Goal: Browse casually

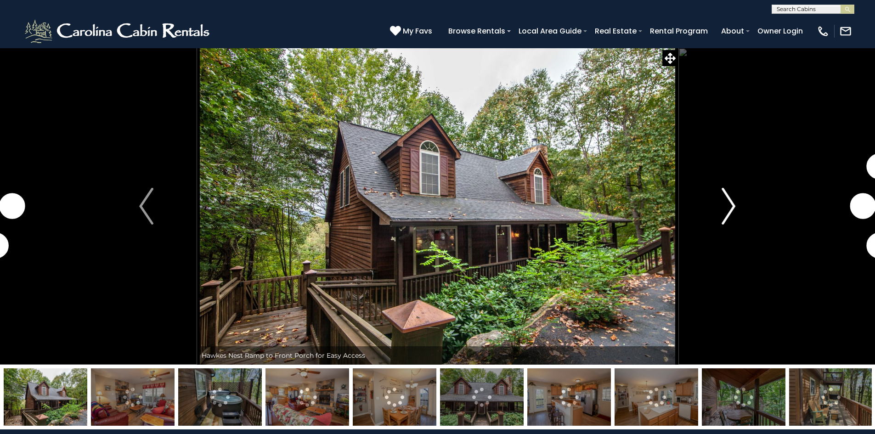
click at [731, 205] on img "Next" at bounding box center [729, 206] width 14 height 37
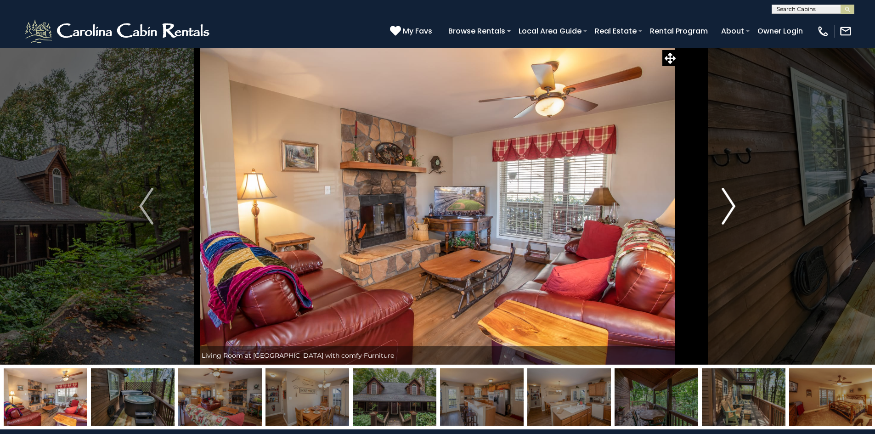
click at [731, 205] on img "Next" at bounding box center [729, 206] width 14 height 37
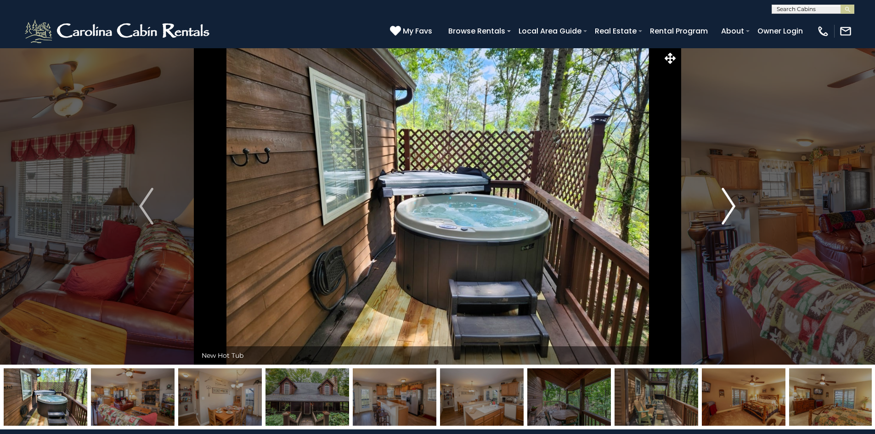
click at [731, 205] on img "Next" at bounding box center [729, 206] width 14 height 37
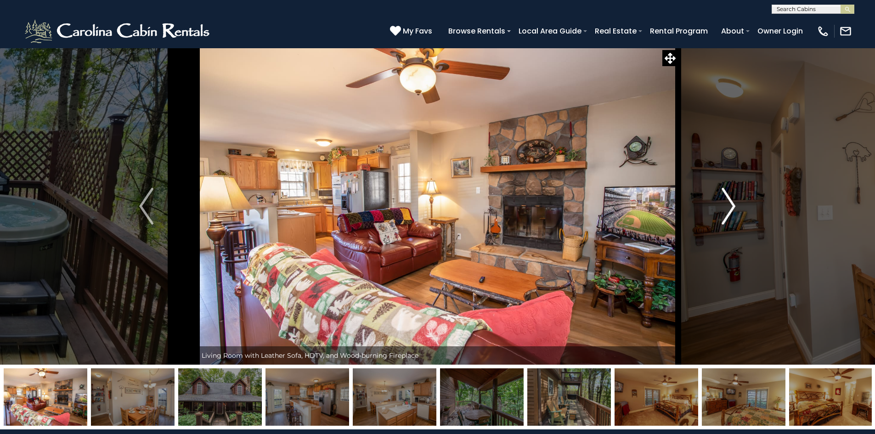
click at [731, 205] on img "Next" at bounding box center [729, 206] width 14 height 37
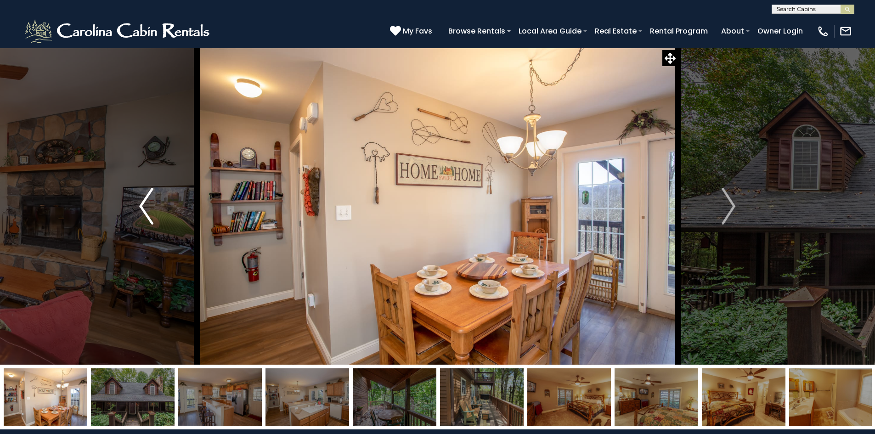
click at [148, 203] on img "Previous" at bounding box center [146, 206] width 14 height 37
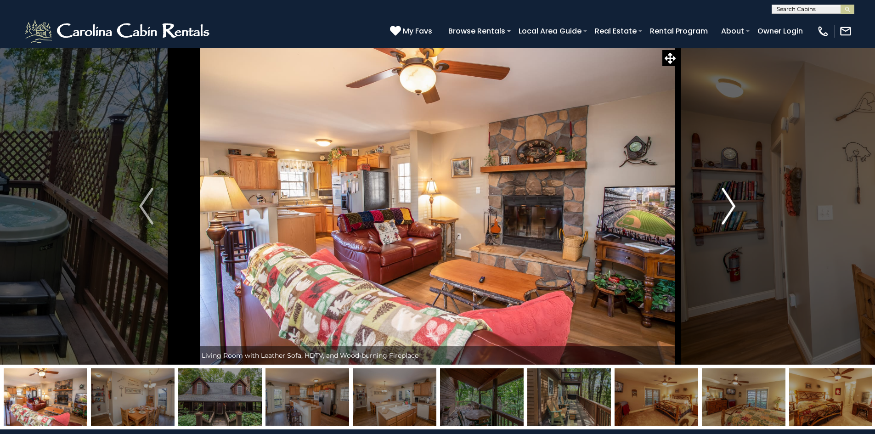
click at [732, 201] on img "Next" at bounding box center [729, 206] width 14 height 37
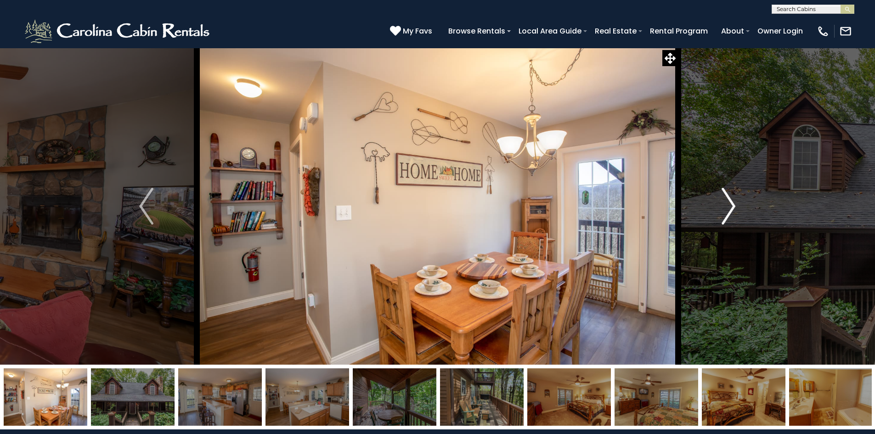
click at [732, 201] on img "Next" at bounding box center [729, 206] width 14 height 37
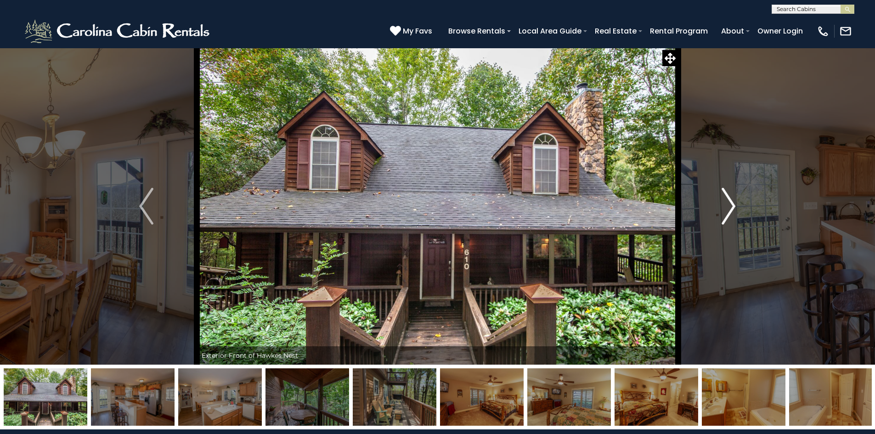
click at [732, 201] on img "Next" at bounding box center [729, 206] width 14 height 37
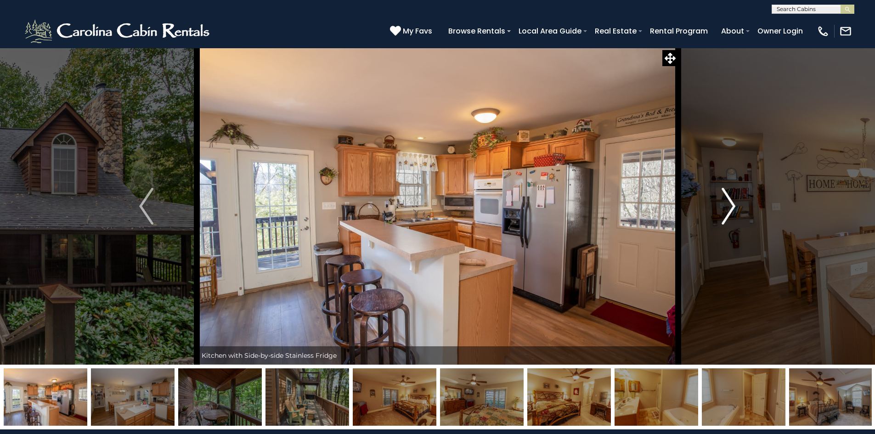
click at [732, 201] on img "Next" at bounding box center [729, 206] width 14 height 37
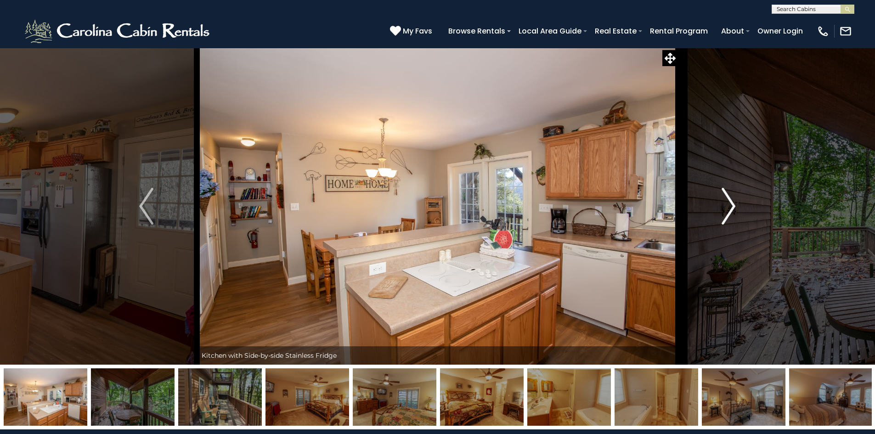
click at [732, 201] on img "Next" at bounding box center [729, 206] width 14 height 37
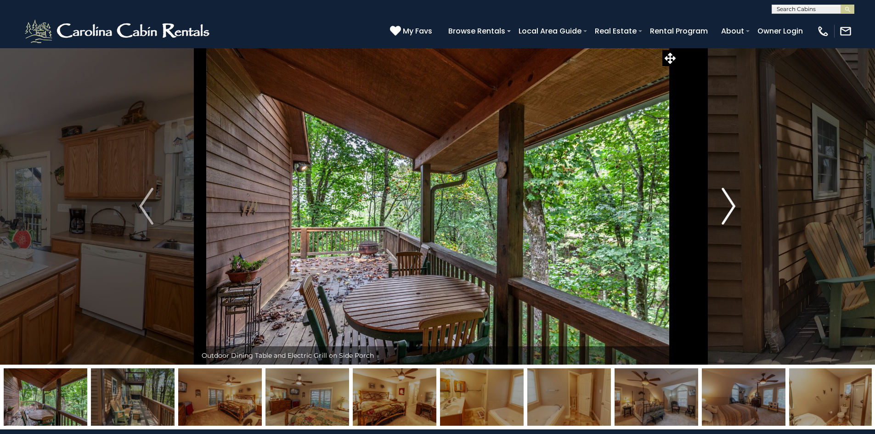
click at [732, 201] on img "Next" at bounding box center [729, 206] width 14 height 37
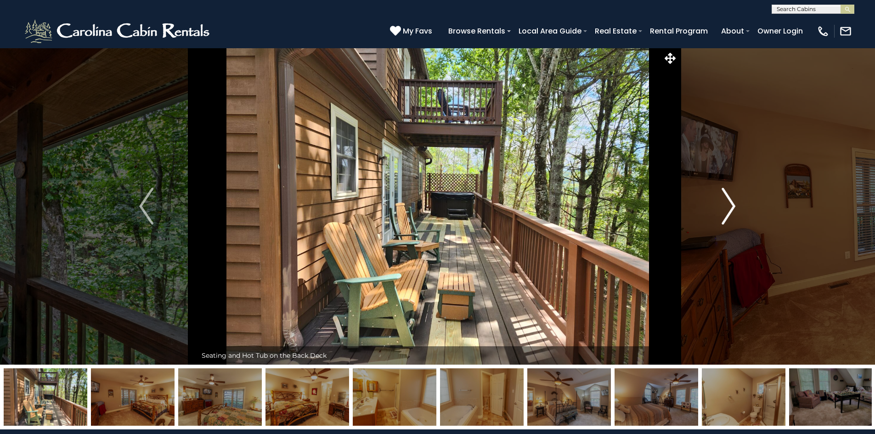
click at [732, 201] on img "Next" at bounding box center [729, 206] width 14 height 37
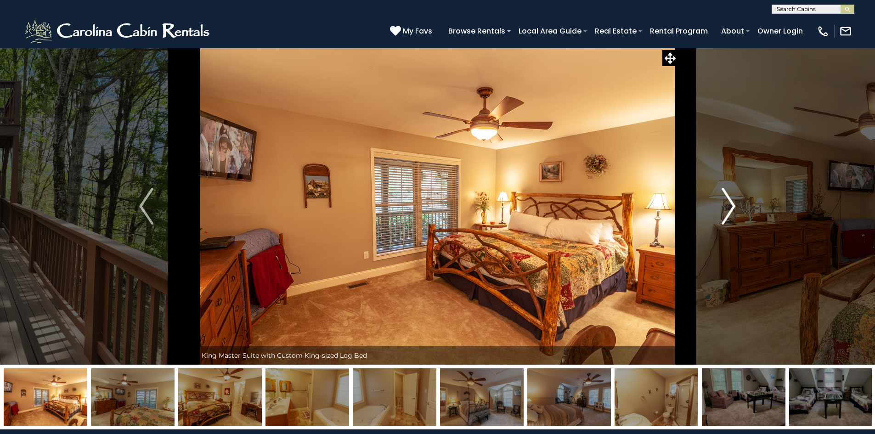
click at [732, 201] on img "Next" at bounding box center [729, 206] width 14 height 37
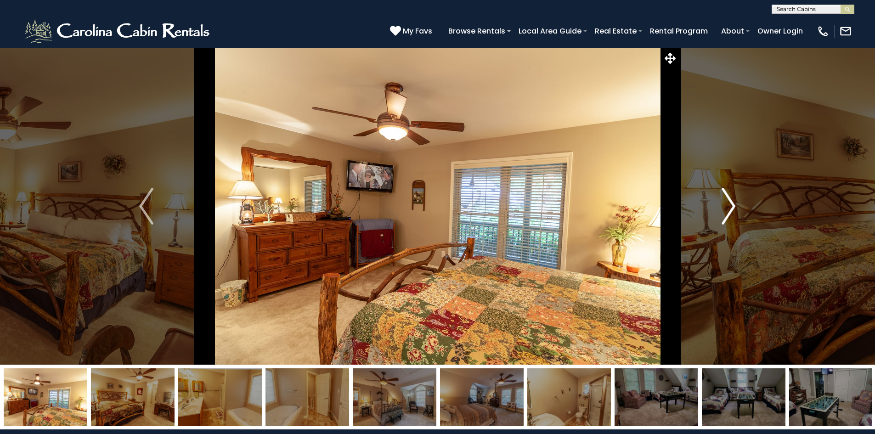
click at [732, 201] on img "Next" at bounding box center [729, 206] width 14 height 37
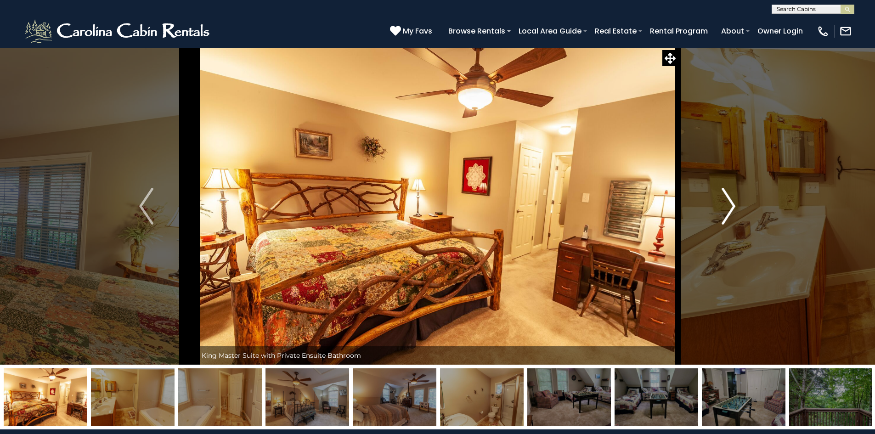
click at [732, 201] on img "Next" at bounding box center [729, 206] width 14 height 37
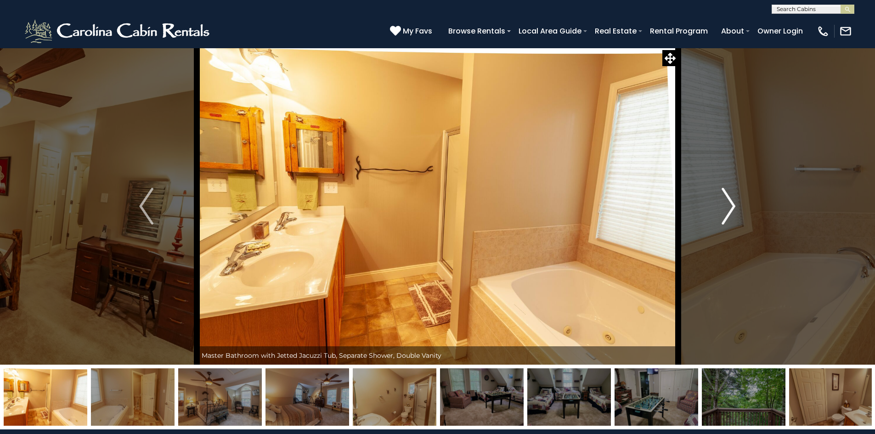
click at [732, 201] on img "Next" at bounding box center [729, 206] width 14 height 37
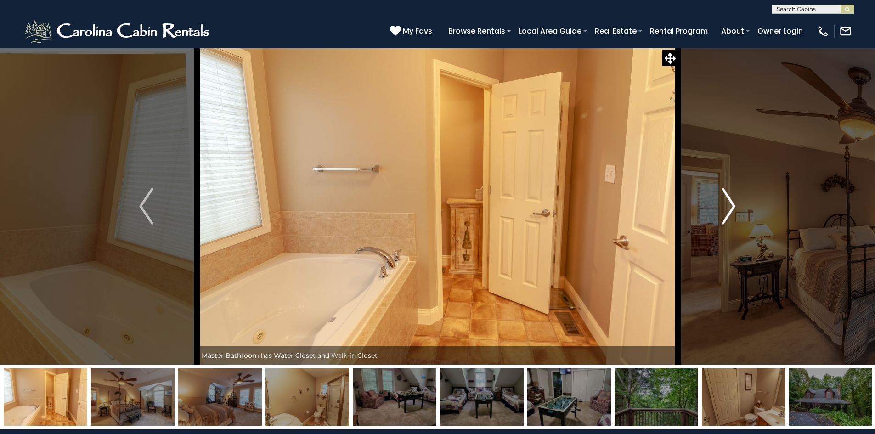
click at [732, 201] on img "Next" at bounding box center [729, 206] width 14 height 37
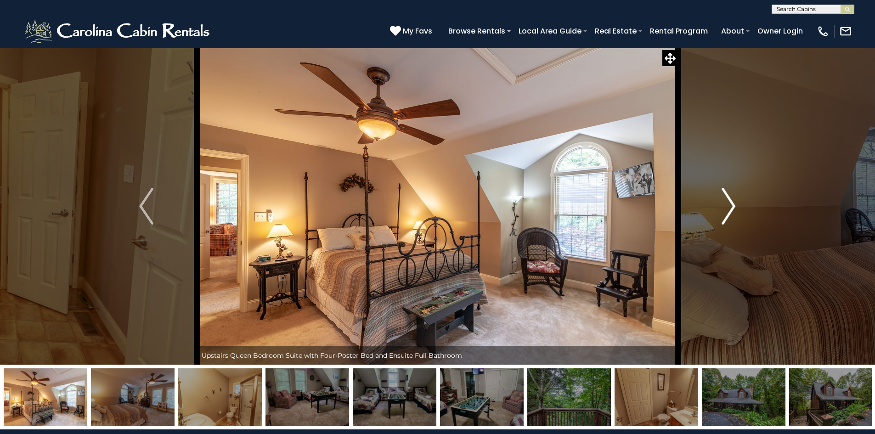
click at [732, 201] on img "Next" at bounding box center [729, 206] width 14 height 37
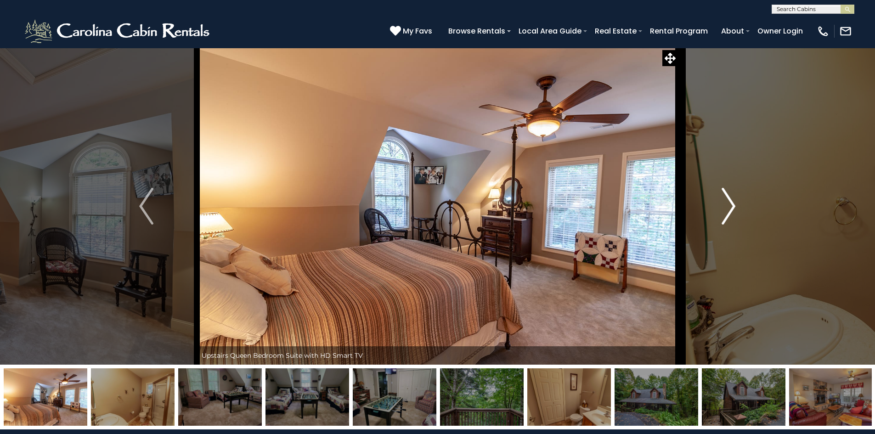
click at [732, 201] on img "Next" at bounding box center [729, 206] width 14 height 37
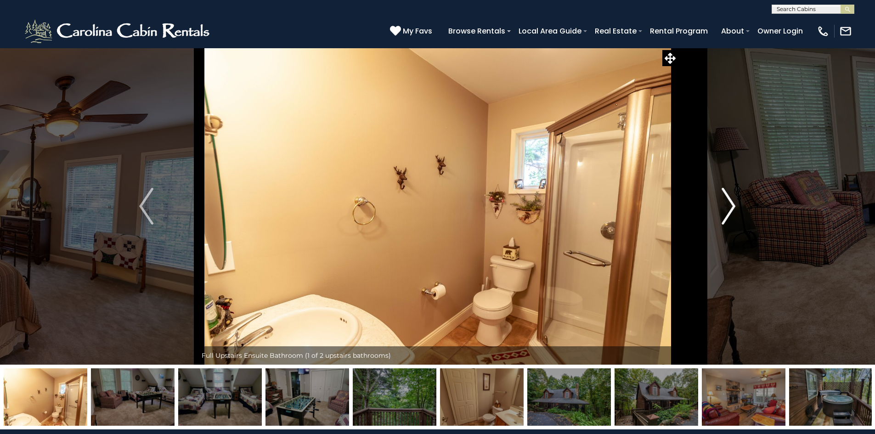
click at [732, 201] on img "Next" at bounding box center [729, 206] width 14 height 37
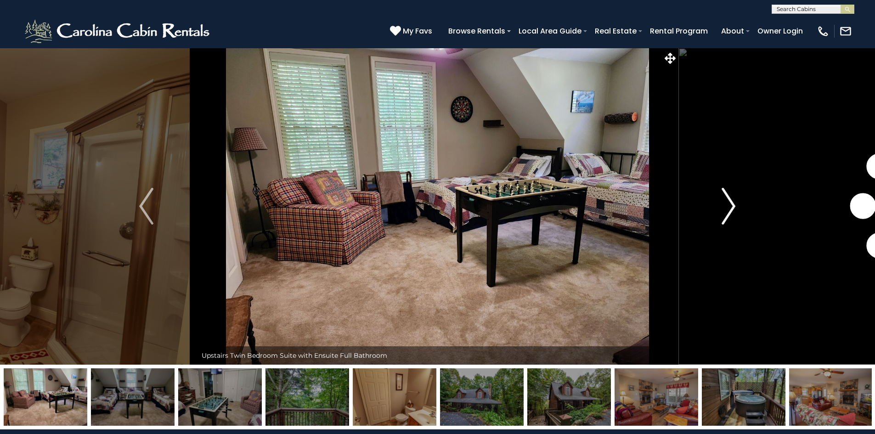
click at [732, 201] on img "Next" at bounding box center [729, 206] width 14 height 37
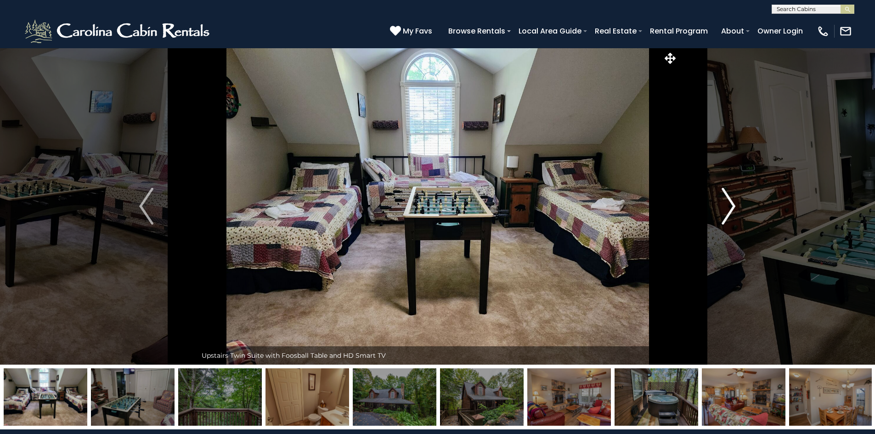
click at [732, 201] on img "Next" at bounding box center [729, 206] width 14 height 37
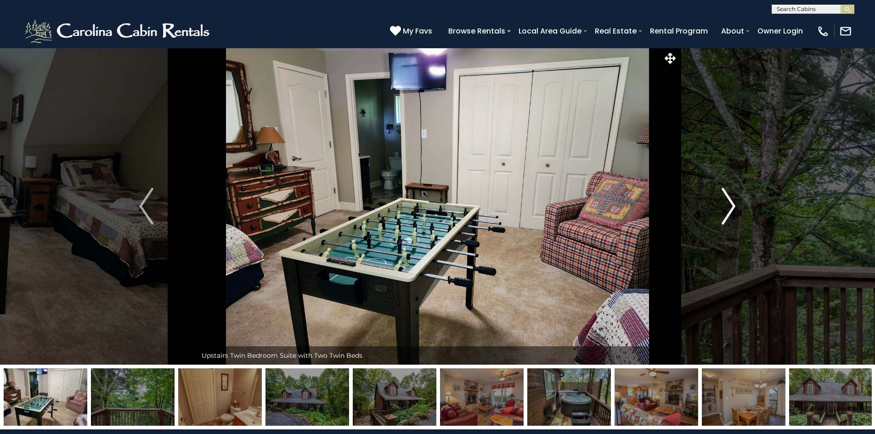
click at [732, 201] on img "Next" at bounding box center [729, 206] width 14 height 37
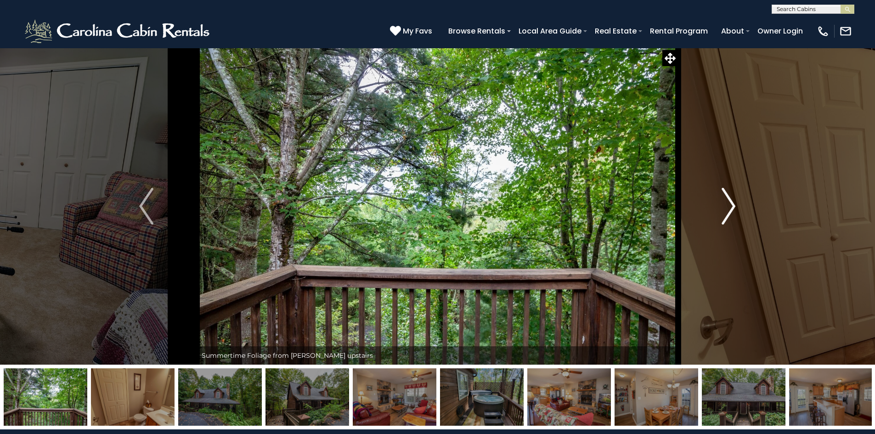
click at [732, 201] on img "Next" at bounding box center [729, 206] width 14 height 37
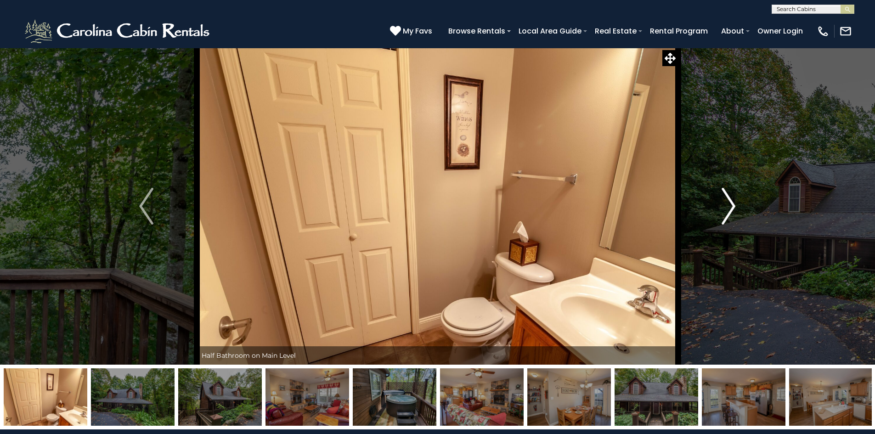
click at [732, 201] on img "Next" at bounding box center [729, 206] width 14 height 37
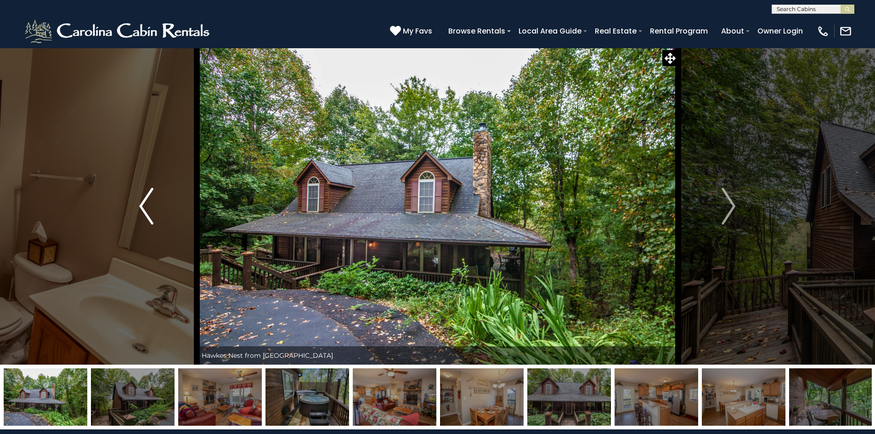
click at [143, 209] on img "Previous" at bounding box center [146, 206] width 14 height 37
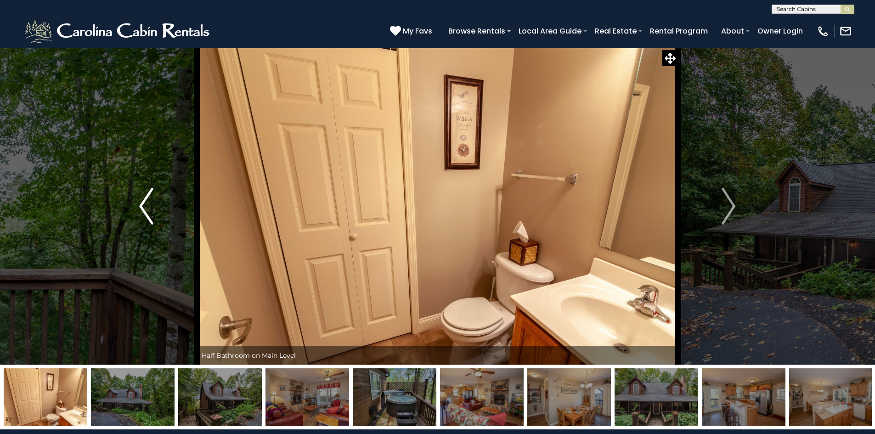
click at [143, 208] on img "Previous" at bounding box center [146, 206] width 14 height 37
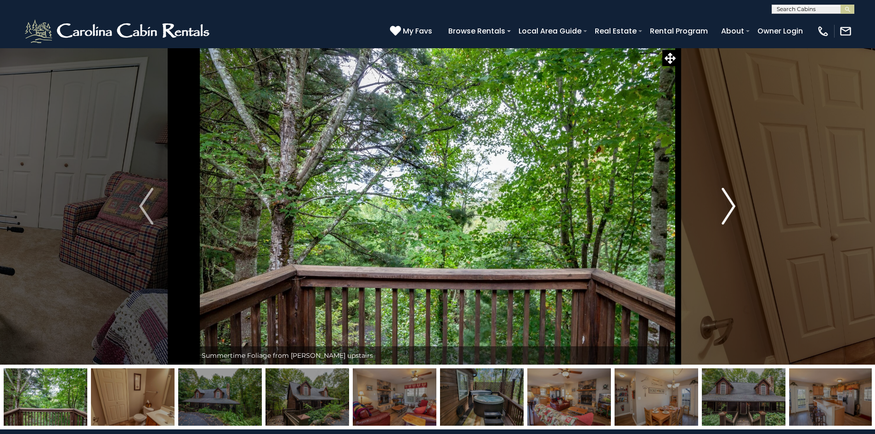
click at [730, 205] on img "Next" at bounding box center [729, 206] width 14 height 37
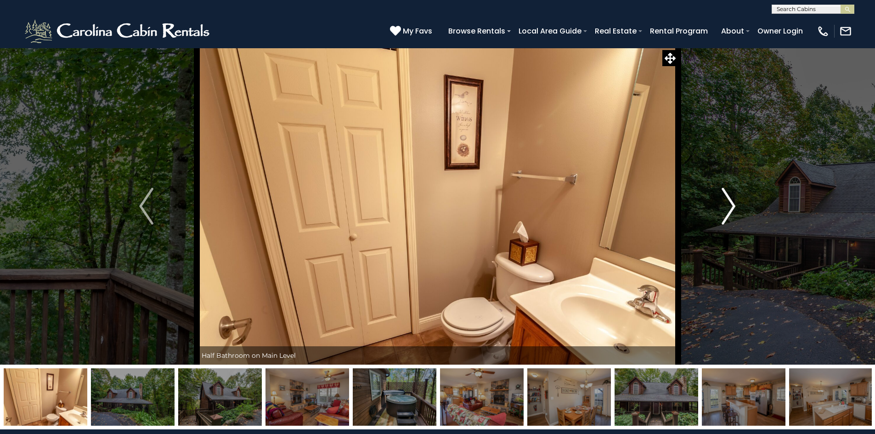
click at [731, 210] on img "Next" at bounding box center [729, 206] width 14 height 37
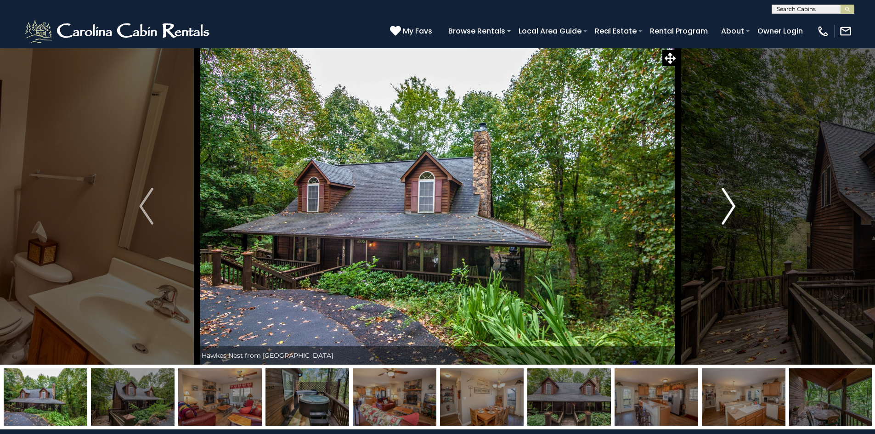
click at [731, 210] on img "Next" at bounding box center [729, 206] width 14 height 37
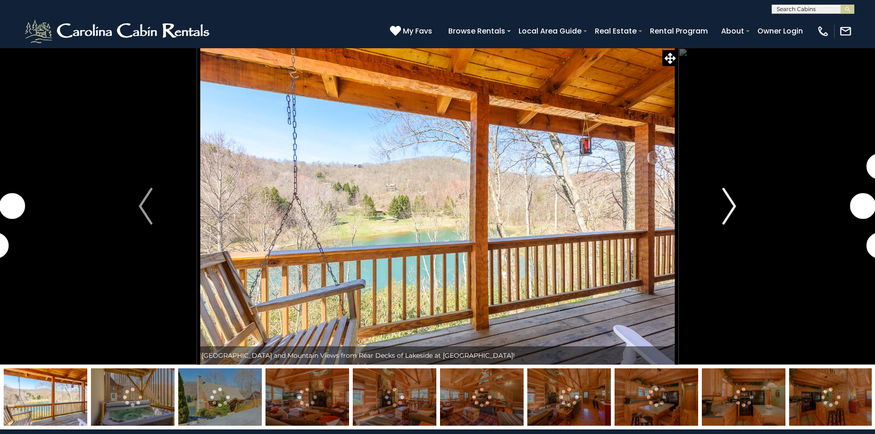
click at [734, 204] on img "Next" at bounding box center [730, 206] width 14 height 37
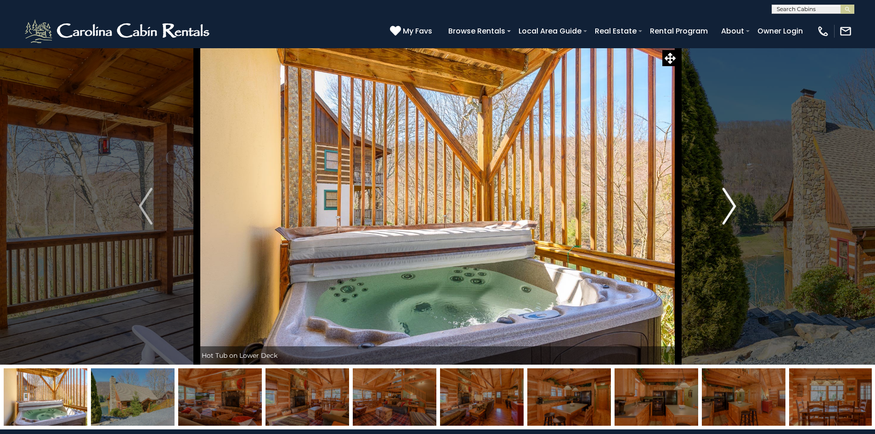
click at [734, 204] on img "Next" at bounding box center [730, 206] width 14 height 37
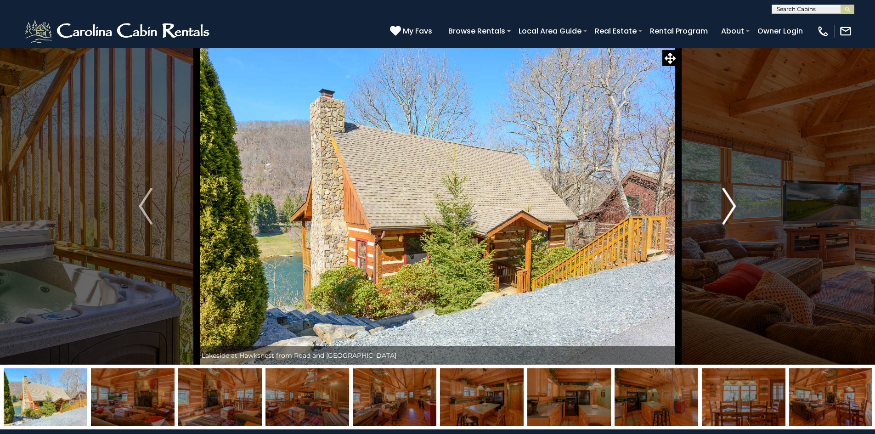
click at [734, 204] on img "Next" at bounding box center [730, 206] width 14 height 37
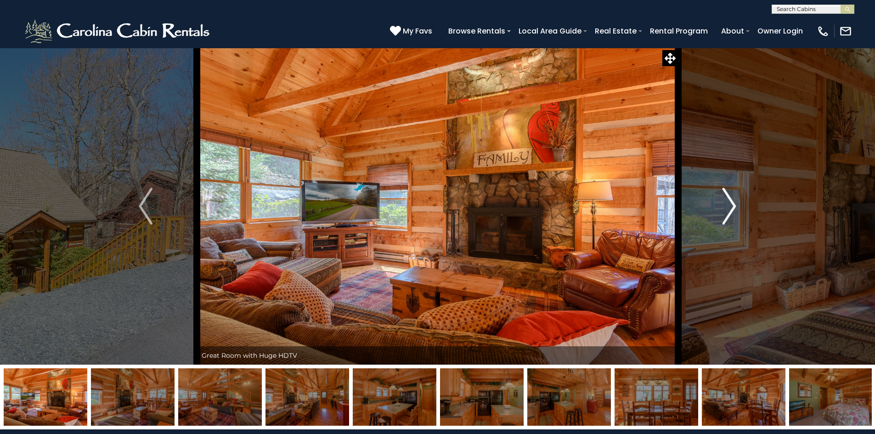
click at [734, 204] on img "Next" at bounding box center [730, 206] width 14 height 37
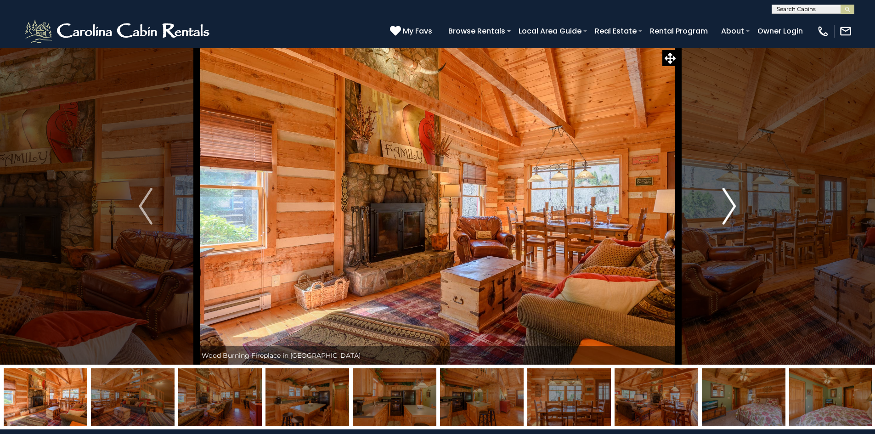
click at [734, 204] on img "Next" at bounding box center [730, 206] width 14 height 37
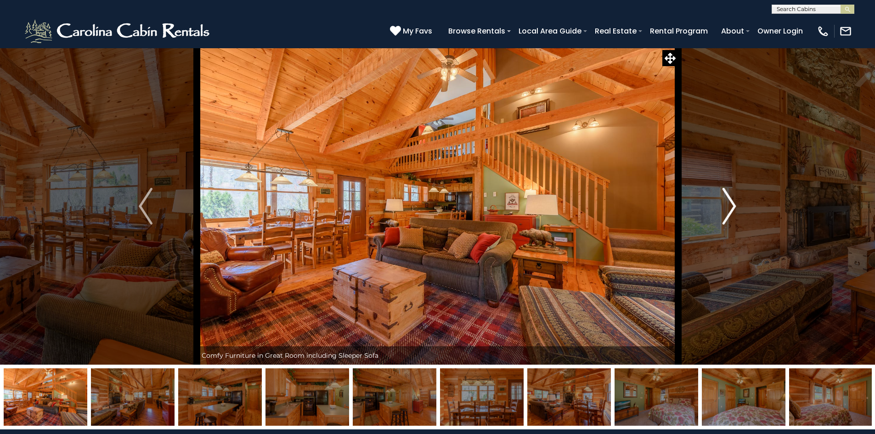
click at [734, 204] on img "Next" at bounding box center [730, 206] width 14 height 37
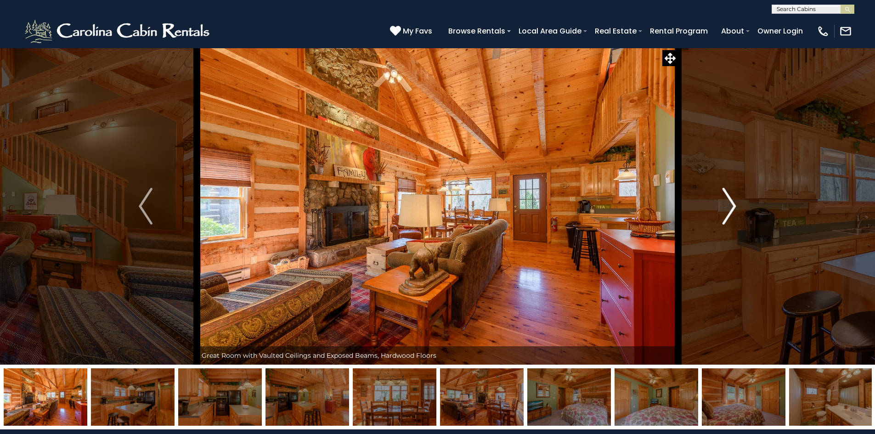
click at [734, 204] on img "Next" at bounding box center [730, 206] width 14 height 37
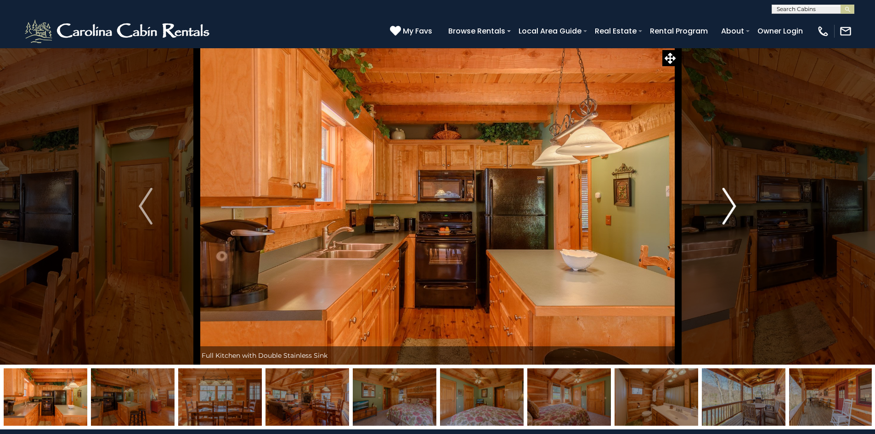
click at [734, 204] on img "Next" at bounding box center [730, 206] width 14 height 37
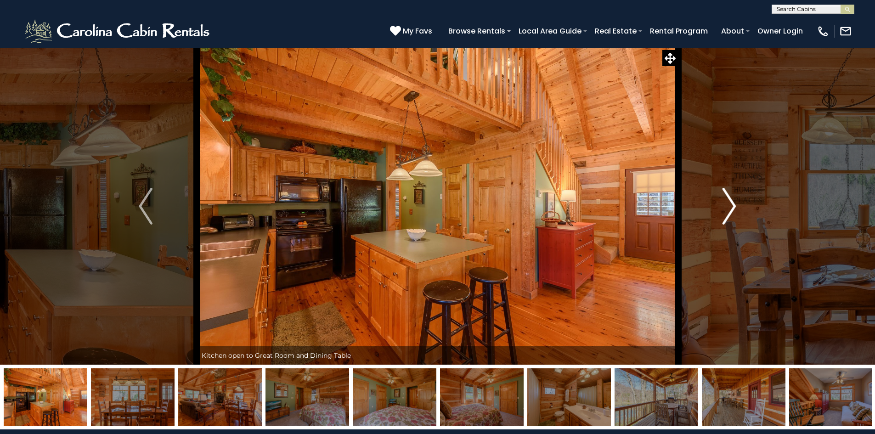
click at [734, 204] on img "Next" at bounding box center [730, 206] width 14 height 37
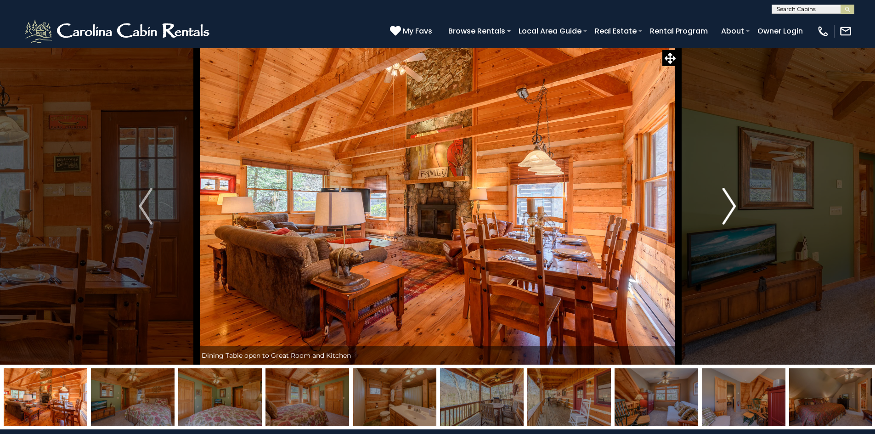
click at [734, 204] on img "Next" at bounding box center [730, 206] width 14 height 37
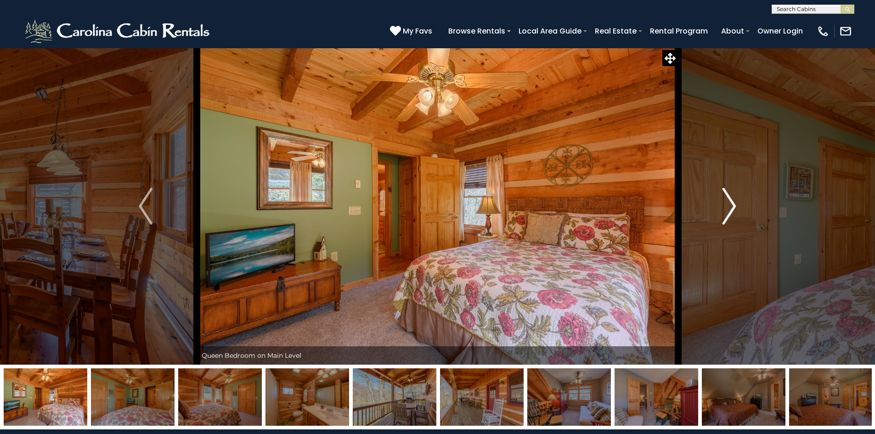
click at [734, 204] on img "Next" at bounding box center [730, 206] width 14 height 37
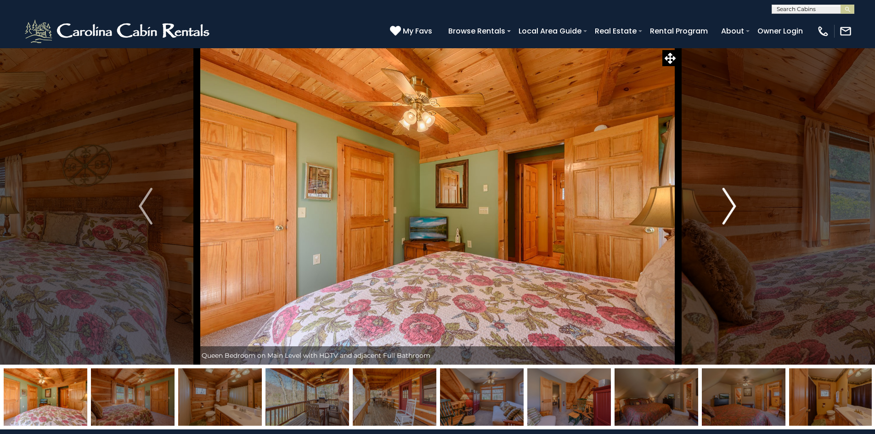
click at [734, 204] on img "Next" at bounding box center [730, 206] width 14 height 37
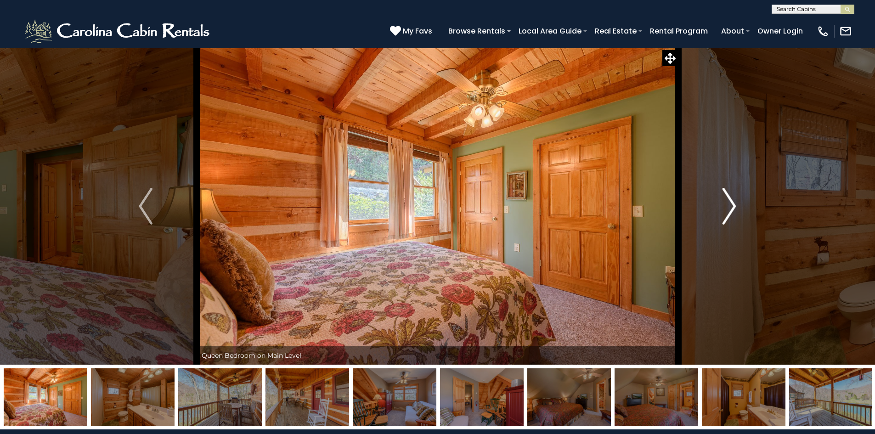
click at [734, 204] on img "Next" at bounding box center [730, 206] width 14 height 37
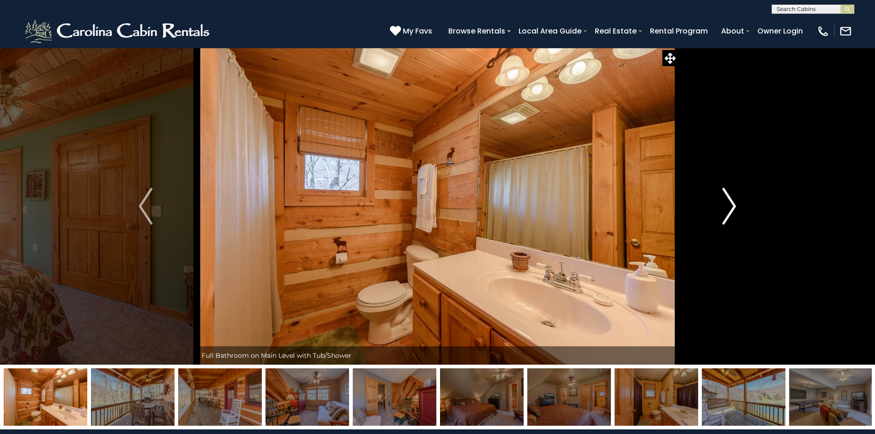
click at [734, 204] on img "Next" at bounding box center [730, 206] width 14 height 37
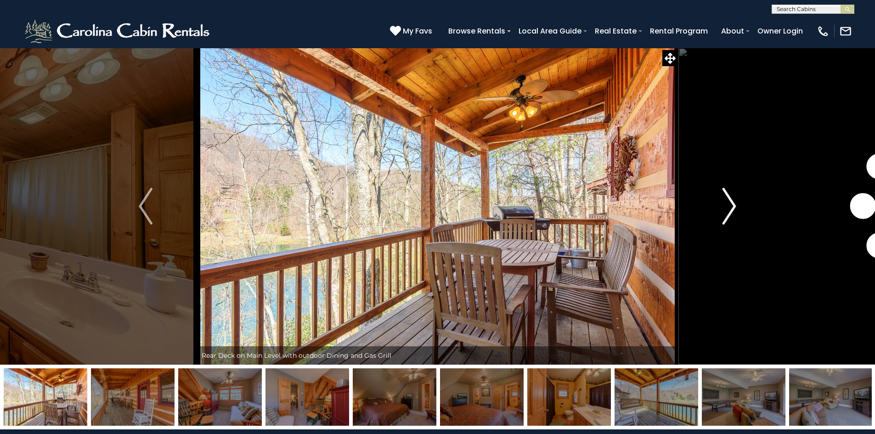
click at [734, 204] on img "Next" at bounding box center [730, 206] width 14 height 37
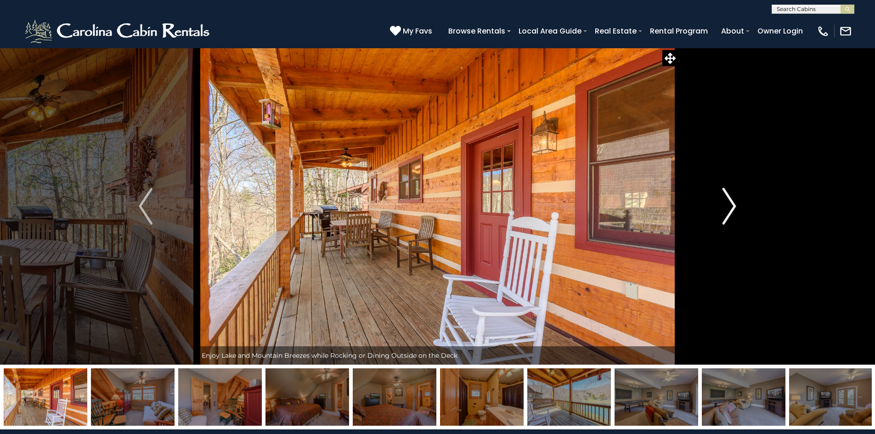
click at [732, 205] on img "Next" at bounding box center [730, 206] width 14 height 37
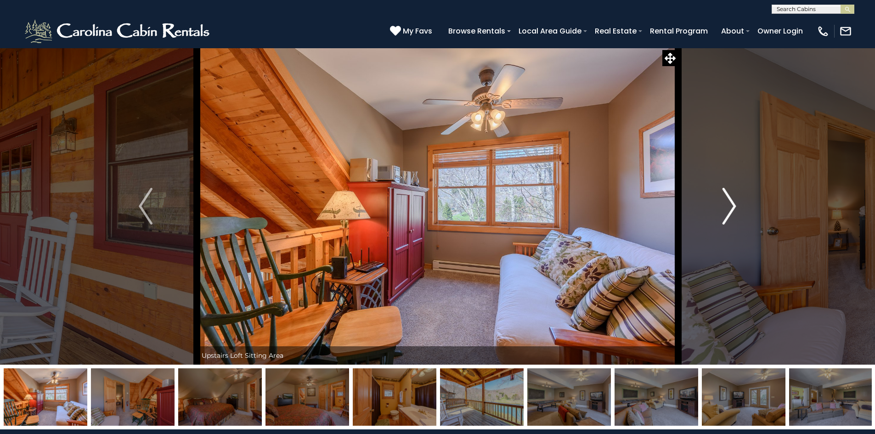
click at [732, 205] on img "Next" at bounding box center [730, 206] width 14 height 37
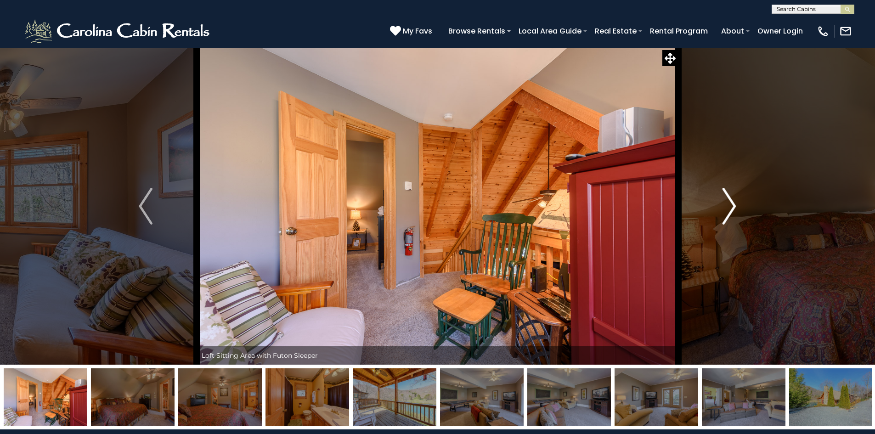
click at [732, 205] on img "Next" at bounding box center [730, 206] width 14 height 37
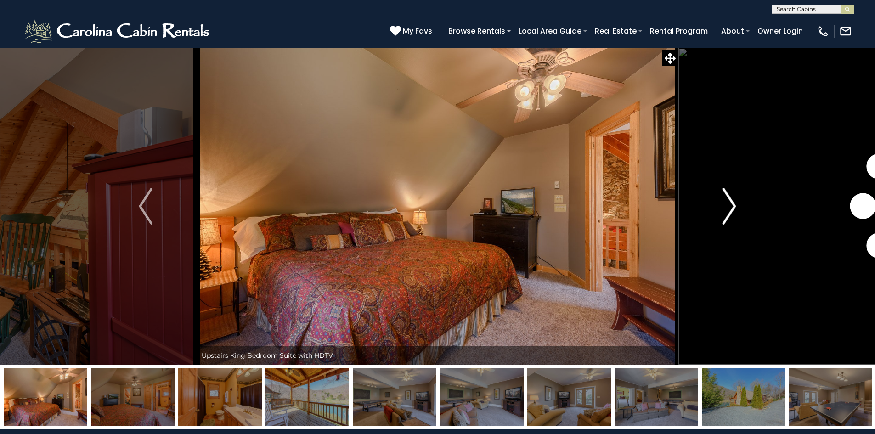
click at [732, 205] on img "Next" at bounding box center [730, 206] width 14 height 37
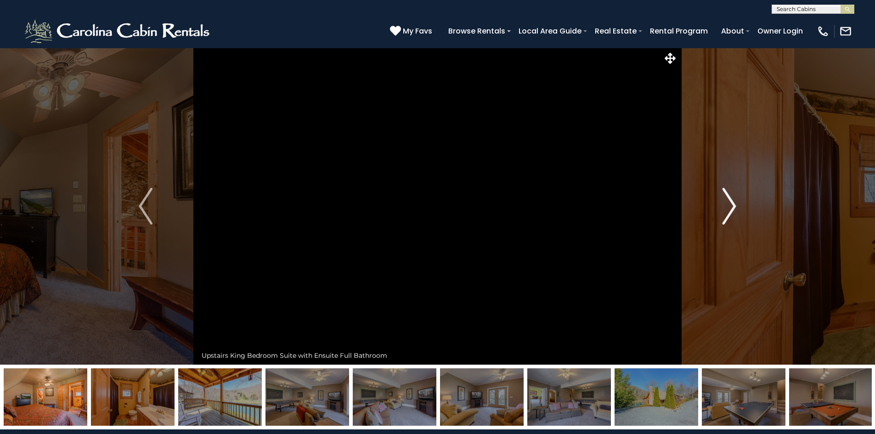
click at [732, 205] on img "Next" at bounding box center [730, 206] width 14 height 37
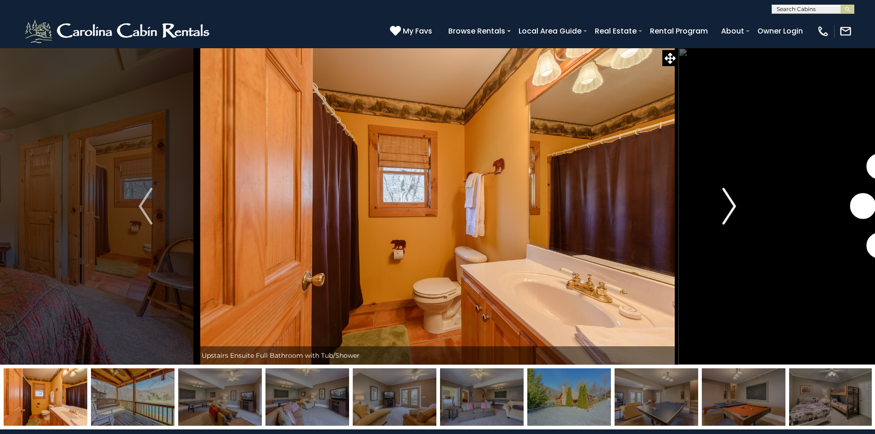
click at [732, 205] on img "Next" at bounding box center [730, 206] width 14 height 37
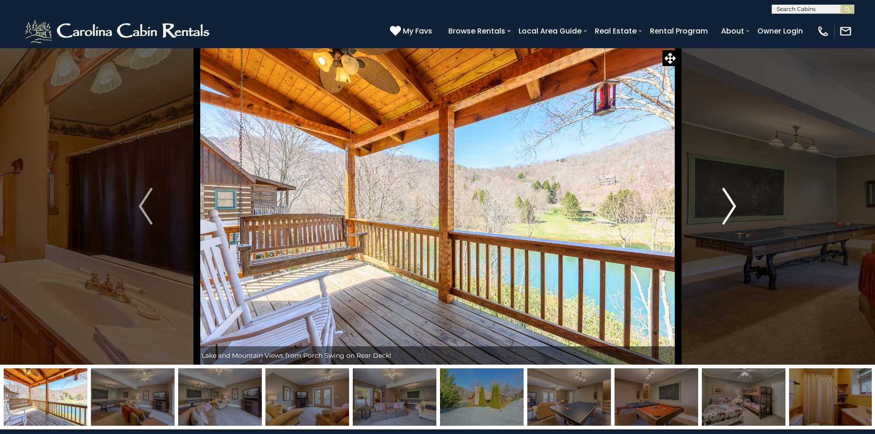
click at [732, 205] on img "Next" at bounding box center [730, 206] width 14 height 37
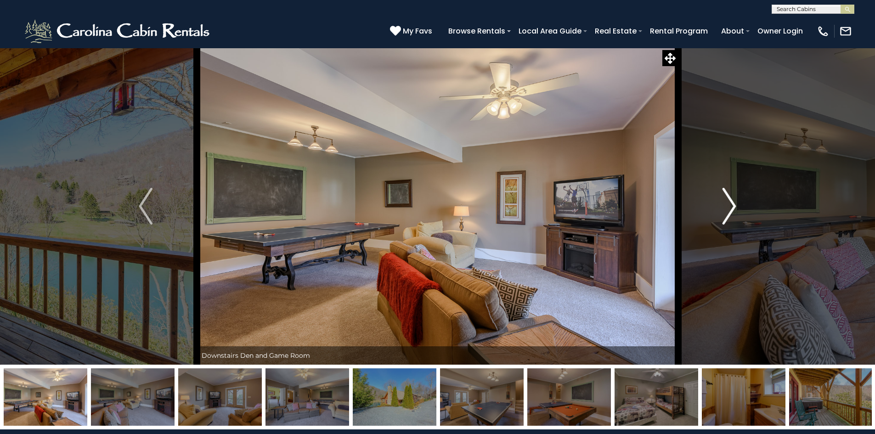
click at [732, 205] on img "Next" at bounding box center [730, 206] width 14 height 37
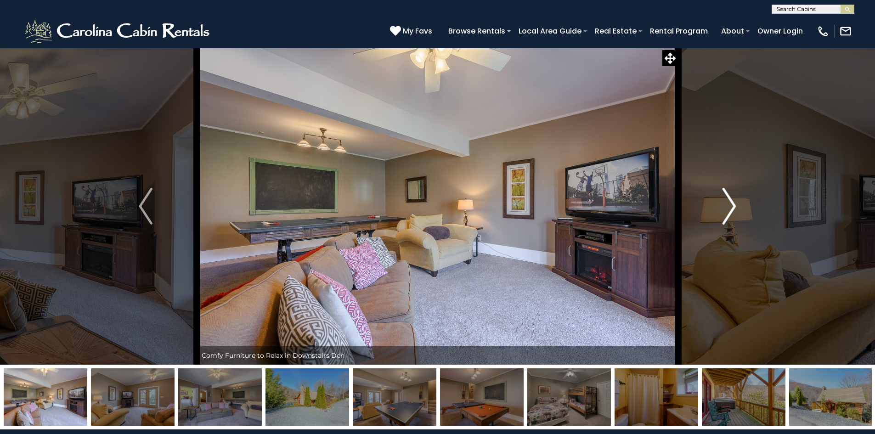
click at [732, 205] on img "Next" at bounding box center [730, 206] width 14 height 37
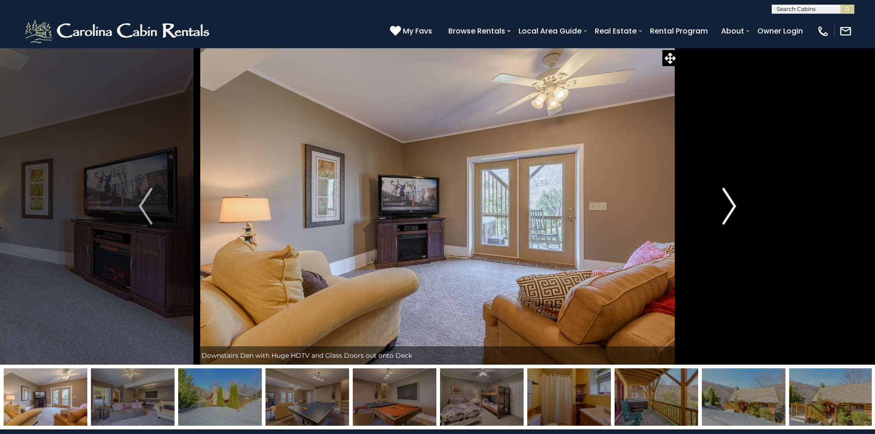
click at [732, 205] on img "Next" at bounding box center [730, 206] width 14 height 37
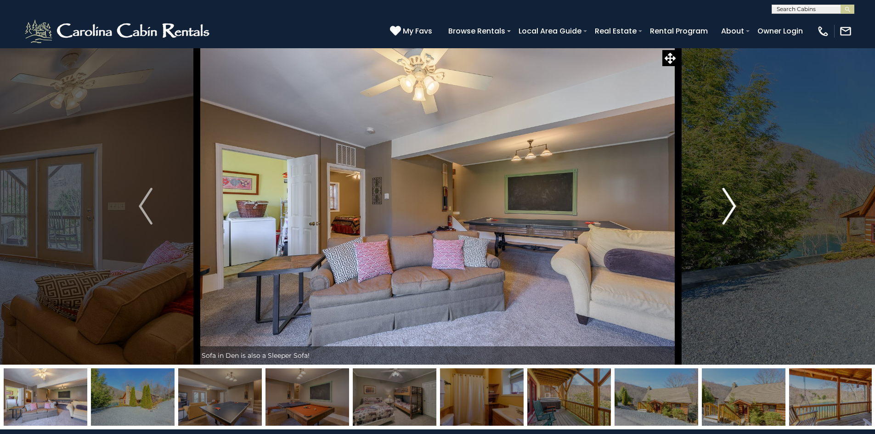
click at [732, 205] on img "Next" at bounding box center [730, 206] width 14 height 37
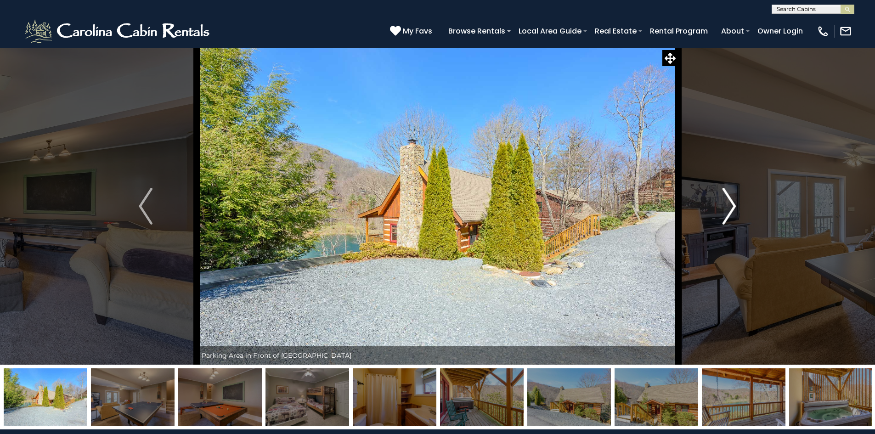
click at [732, 205] on img "Next" at bounding box center [730, 206] width 14 height 37
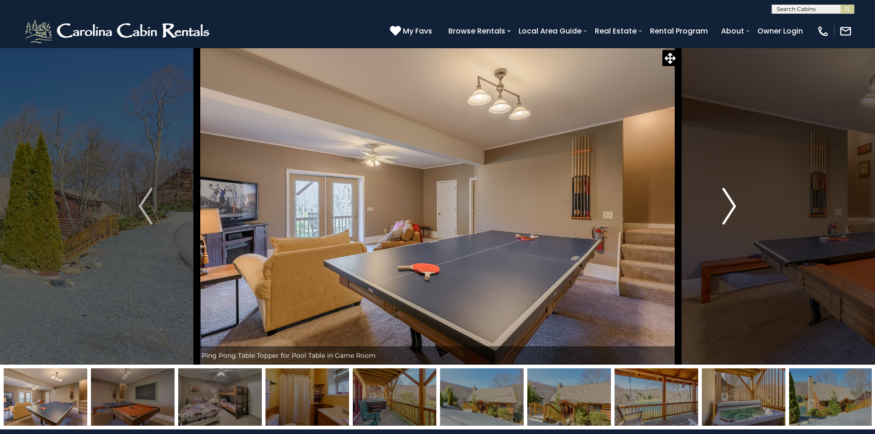
click at [729, 205] on img "Next" at bounding box center [730, 206] width 14 height 37
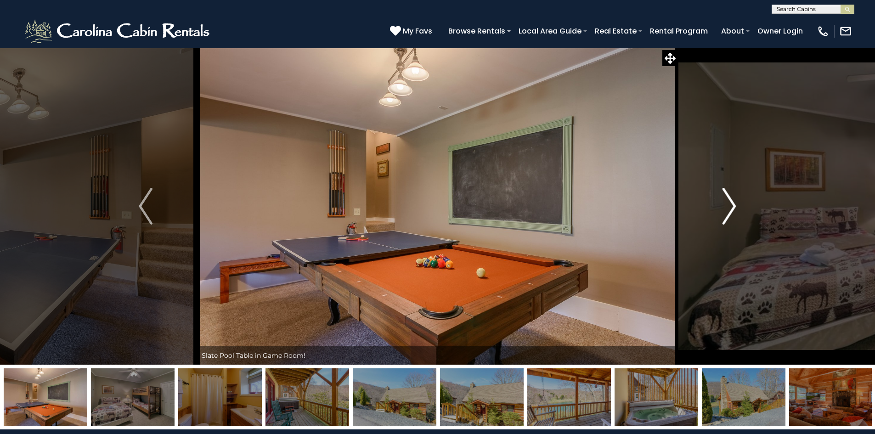
click at [729, 205] on img "Next" at bounding box center [730, 206] width 14 height 37
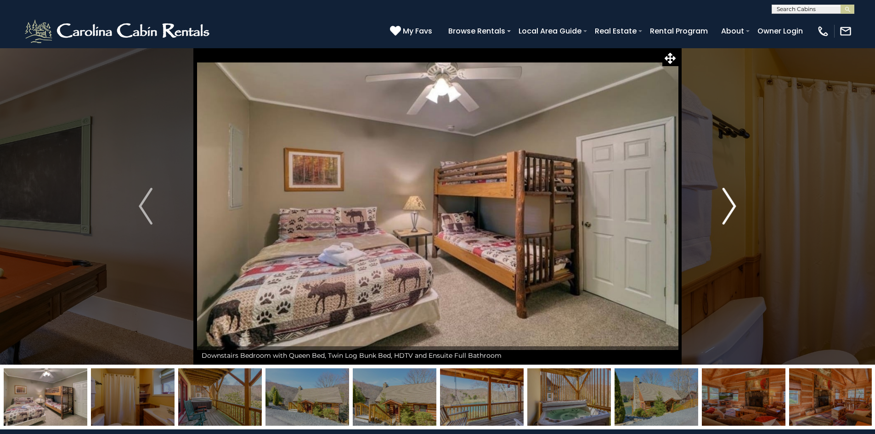
click at [729, 205] on img "Next" at bounding box center [730, 206] width 14 height 37
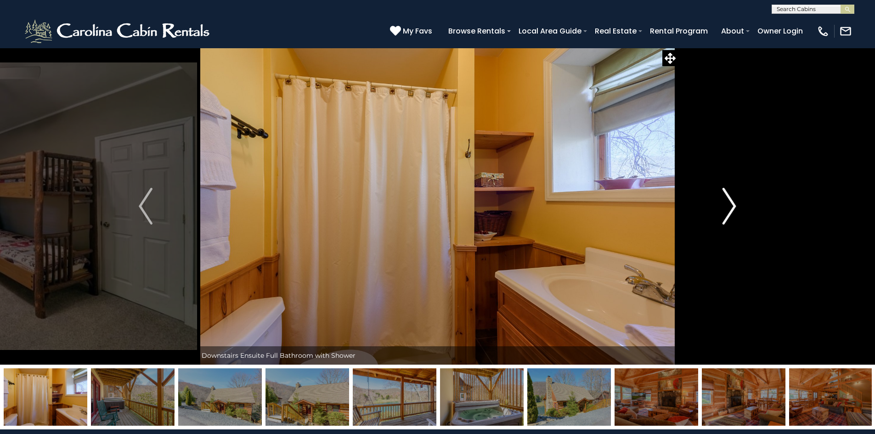
click at [735, 207] on img "Next" at bounding box center [730, 206] width 14 height 37
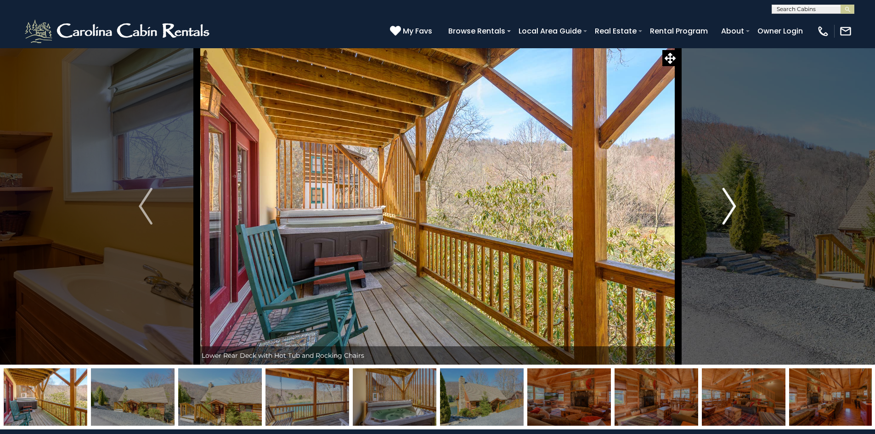
click at [735, 207] on img "Next" at bounding box center [730, 206] width 14 height 37
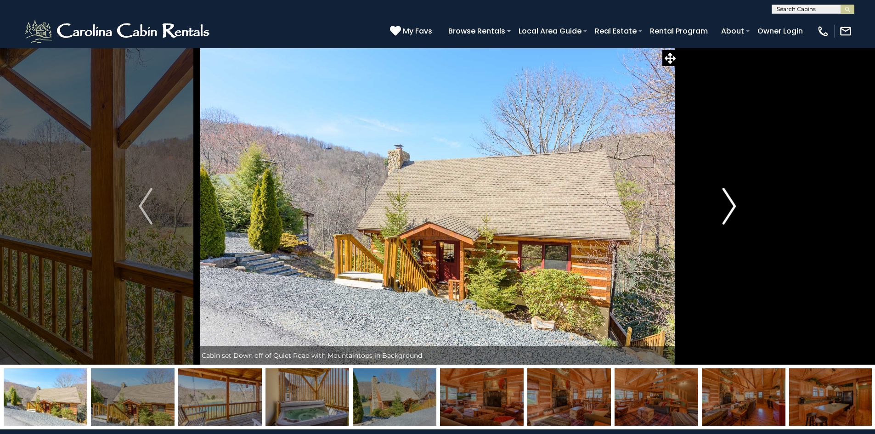
click at [735, 207] on img "Next" at bounding box center [730, 206] width 14 height 37
